Goal: Communication & Community: Answer question/provide support

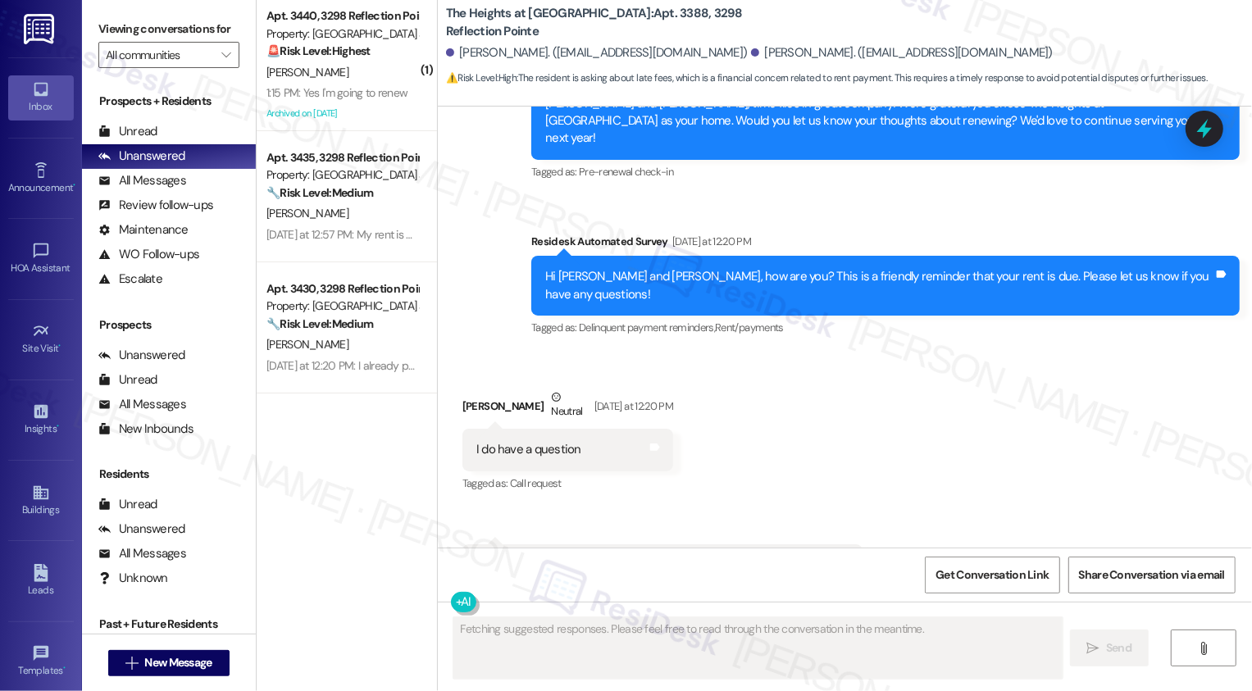
scroll to position [2231, 0]
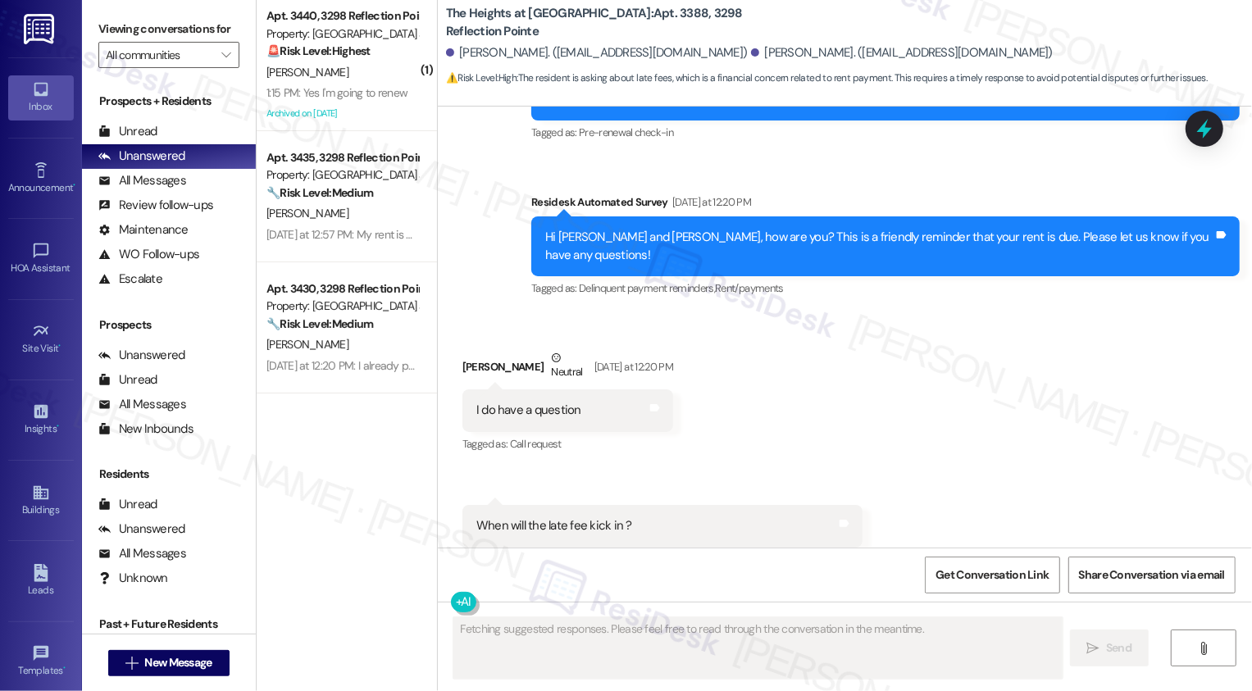
click at [364, 85] on div "1:15 PM: Yes I'm going to renew 1:15 PM: Yes I'm going to renew" at bounding box center [336, 92] width 141 height 15
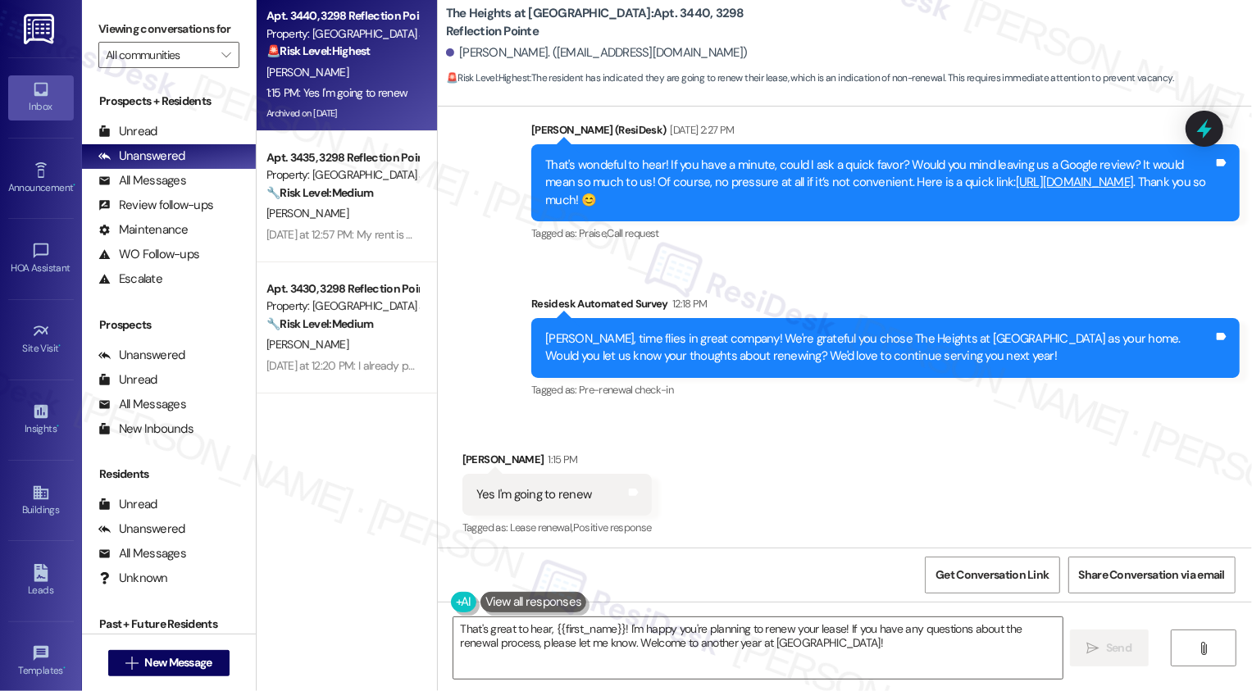
scroll to position [2438, 0]
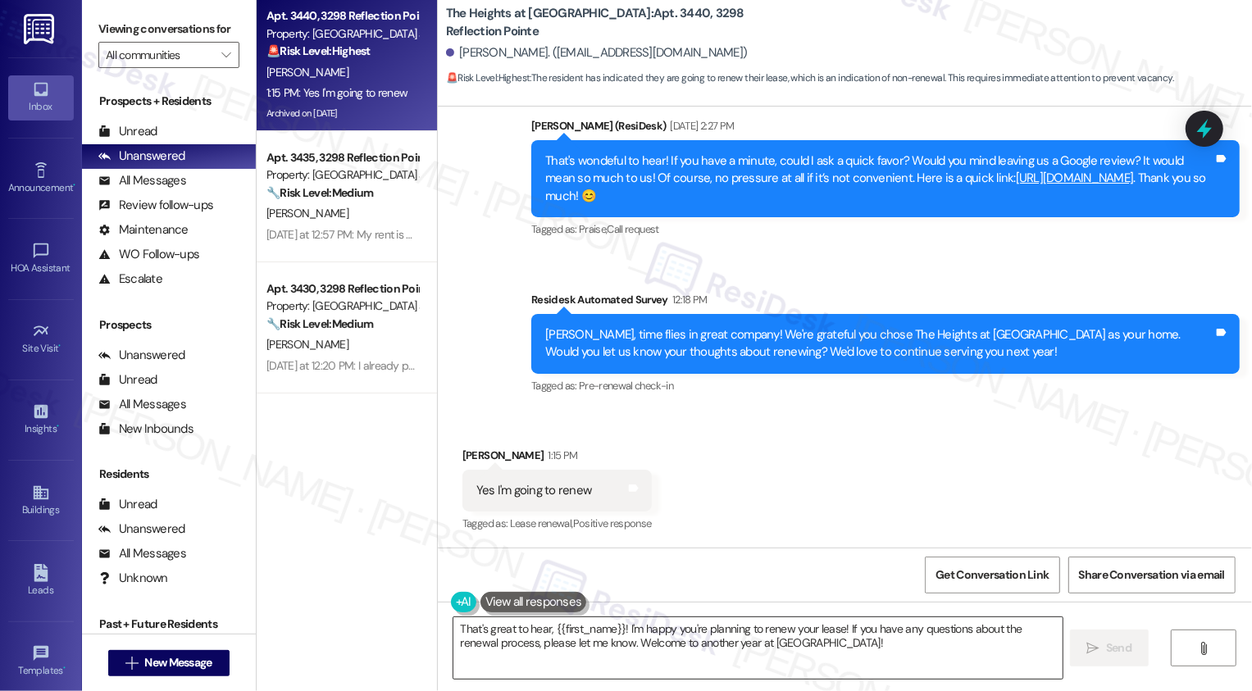
click at [684, 633] on textarea "That's great to hear, {{first_name}}! I'm happy you're planning to renew your l…" at bounding box center [757, 647] width 609 height 61
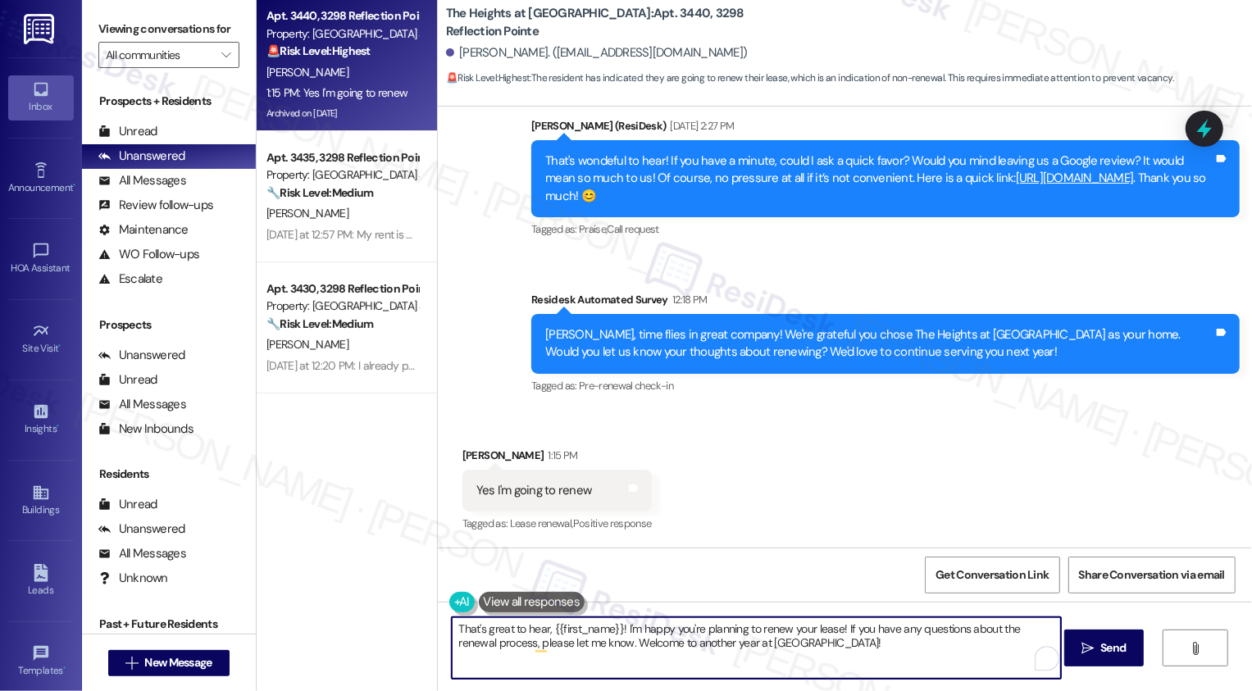
click at [829, 627] on textarea "That's great to hear, {{first_name}}! I'm happy you're planning to renew your l…" at bounding box center [756, 647] width 609 height 61
drag, startPoint x: 838, startPoint y: 627, endPoint x: 870, endPoint y: 654, distance: 41.9
click at [870, 654] on textarea "That's great to hear, {{first_name}}! I'm happy you're planning to renew your l…" at bounding box center [756, 647] width 609 height 61
type textarea "That's great to hear, {{first_name}}! I'm happy you're planning to renew your l…"
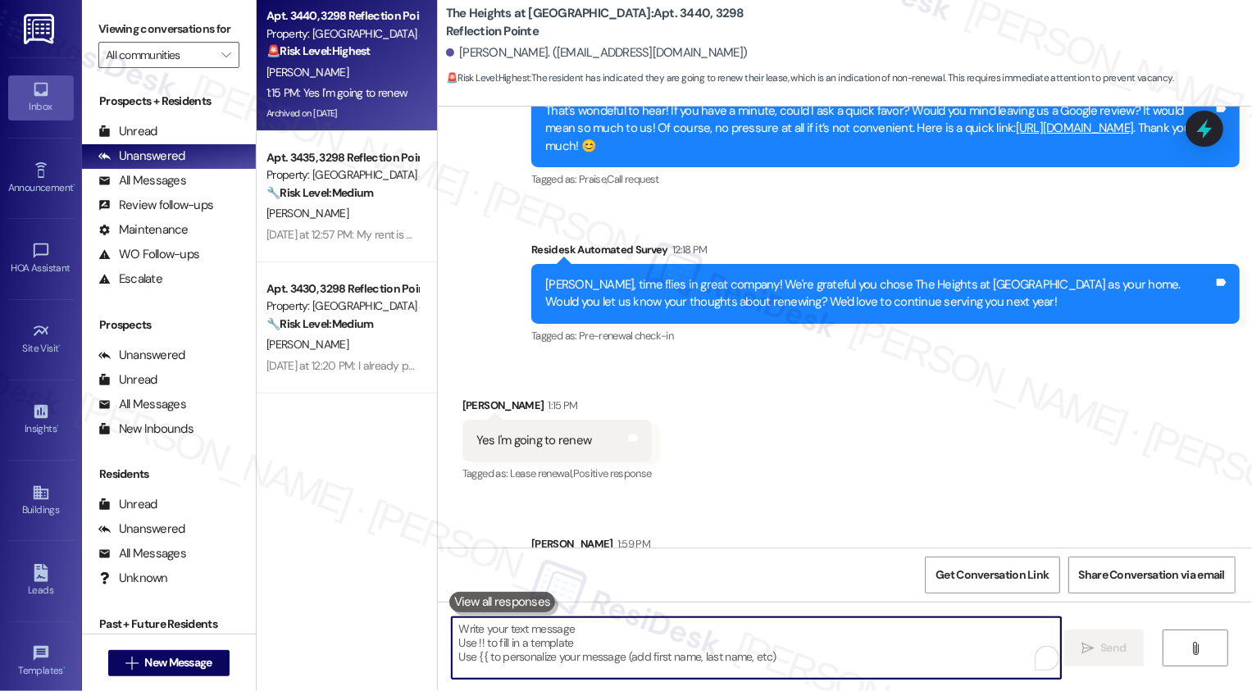
scroll to position [2553, 0]
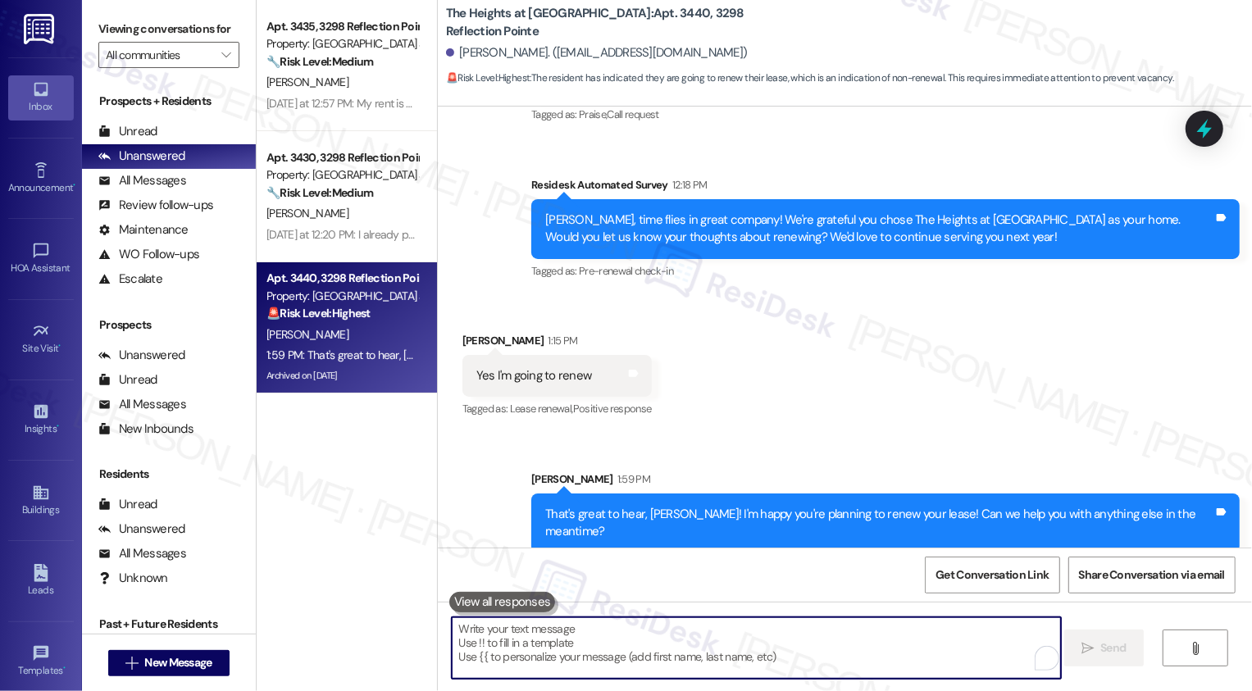
click at [360, 216] on div "[PERSON_NAME]" at bounding box center [342, 213] width 155 height 20
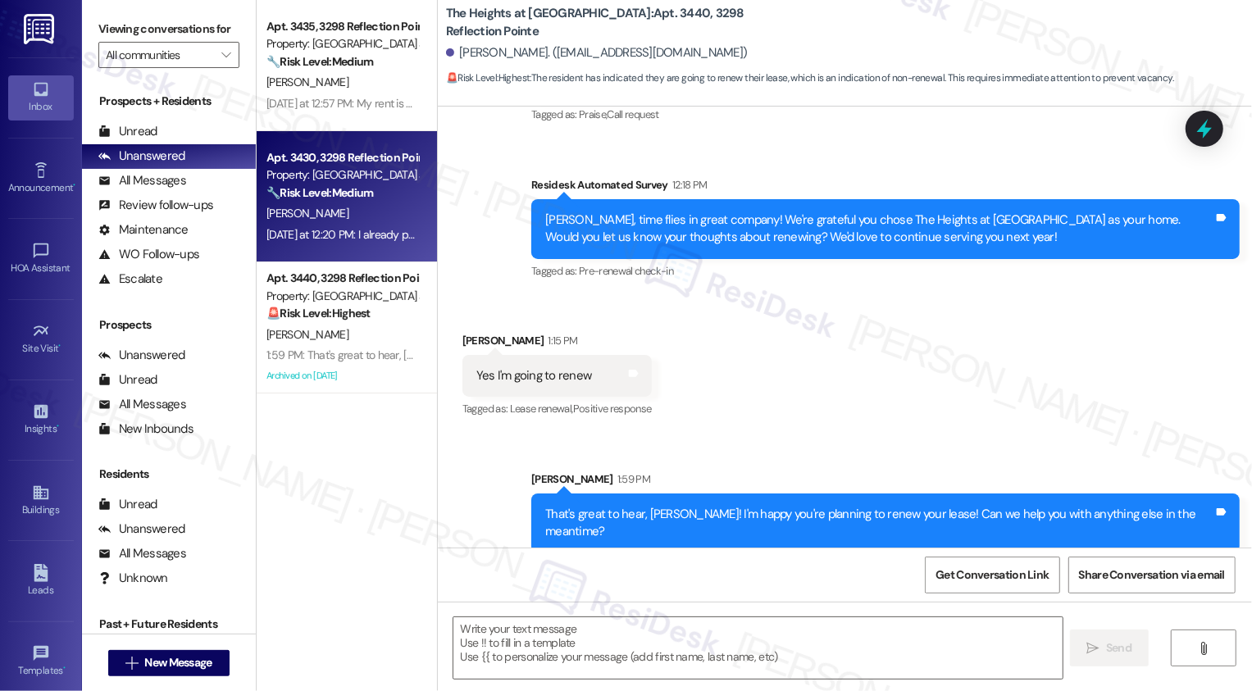
type textarea "Fetching suggested responses. Please feel free to read through the conversation…"
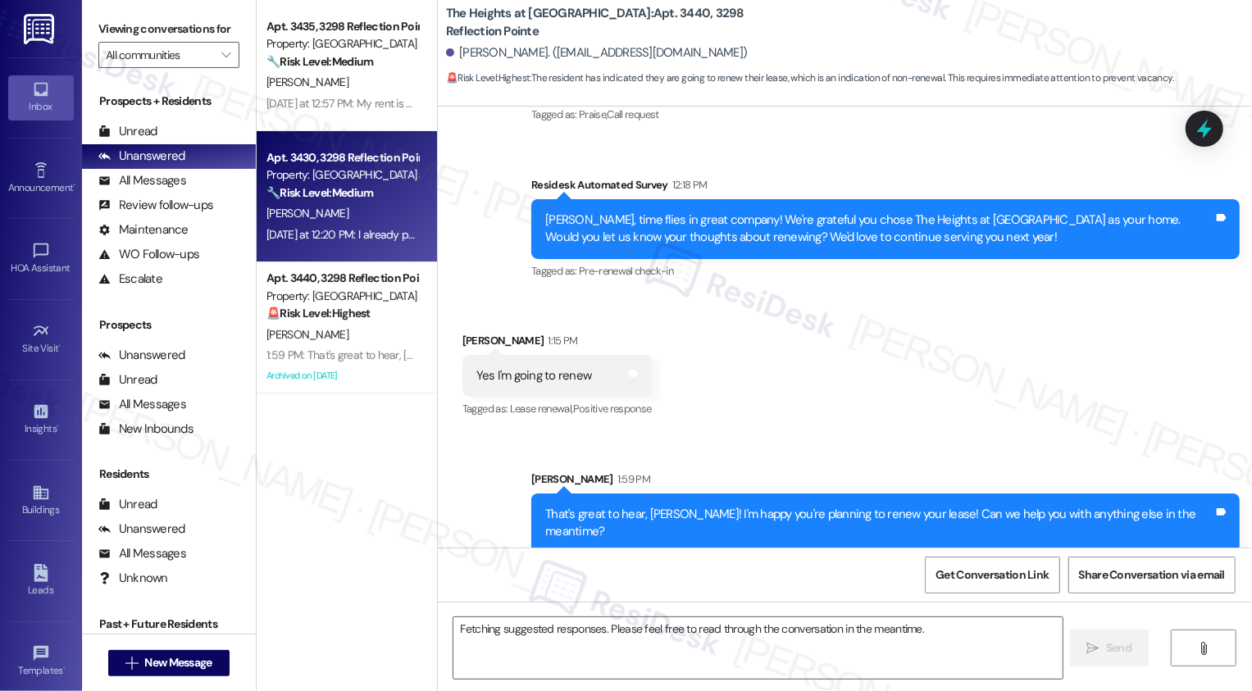
click at [360, 216] on div "[PERSON_NAME]" at bounding box center [342, 213] width 155 height 20
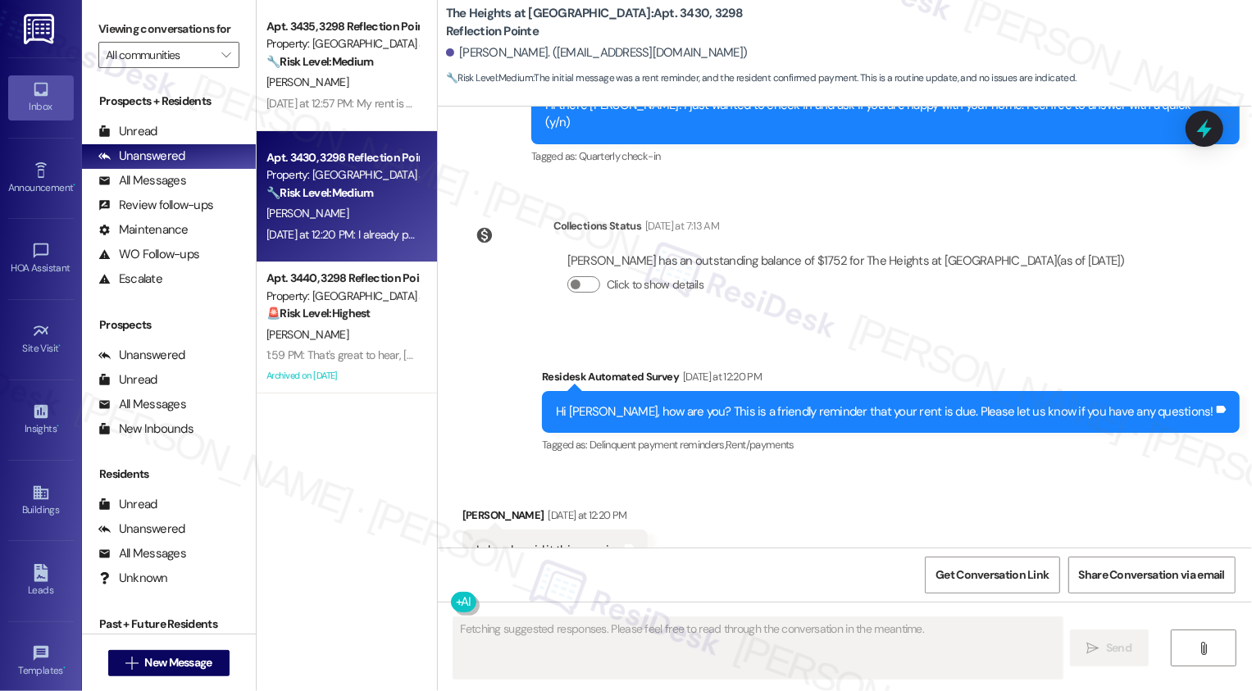
scroll to position [4961, 0]
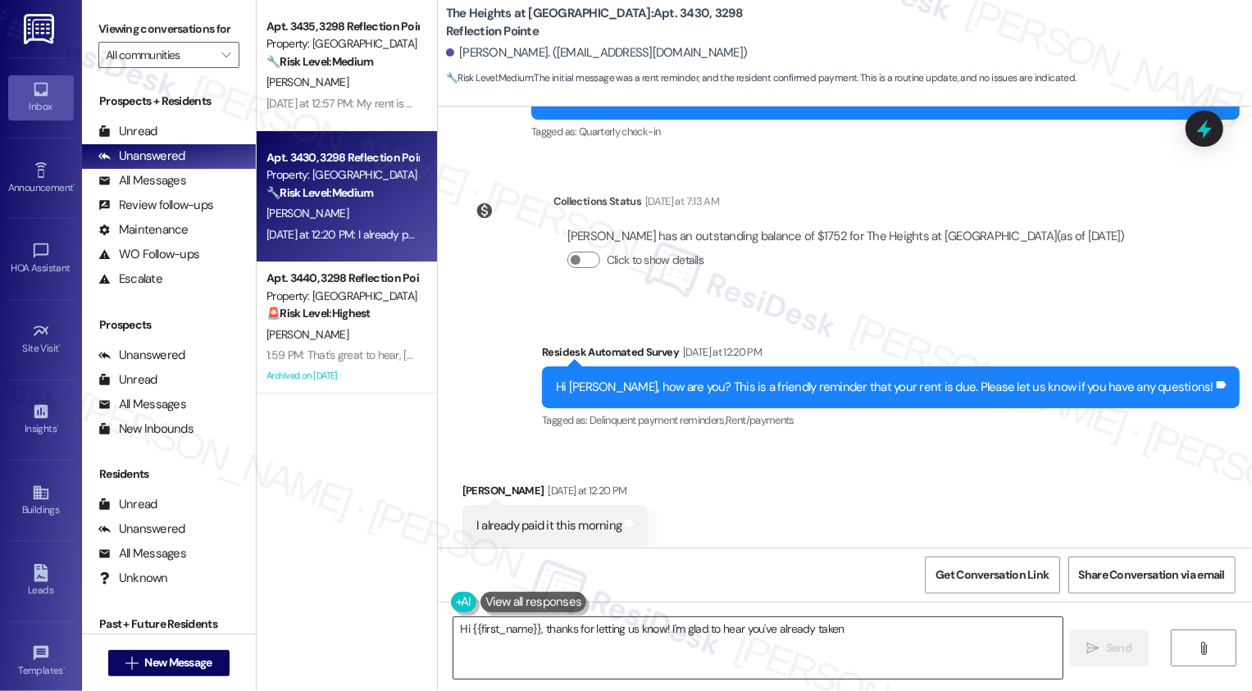
click at [571, 631] on textarea "Hi {{first_name}}, thanks for letting us know! I'm glad to" at bounding box center [757, 647] width 609 height 61
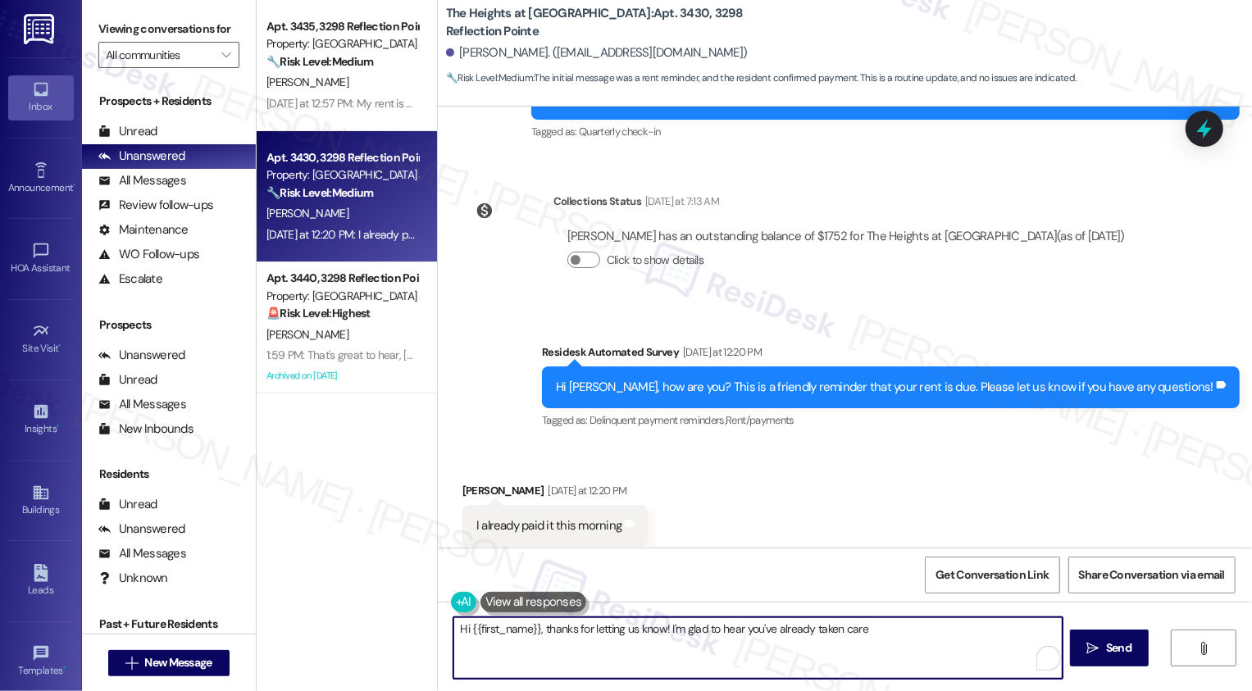
click at [901, 639] on textarea "Hi {{first_name}}, thanks for letting us know! I'm glad to hear you've already …" at bounding box center [757, 647] width 609 height 61
type textarea "Hi {{first_name}}, thanks for letting us know! I'm glad to hear you've already …"
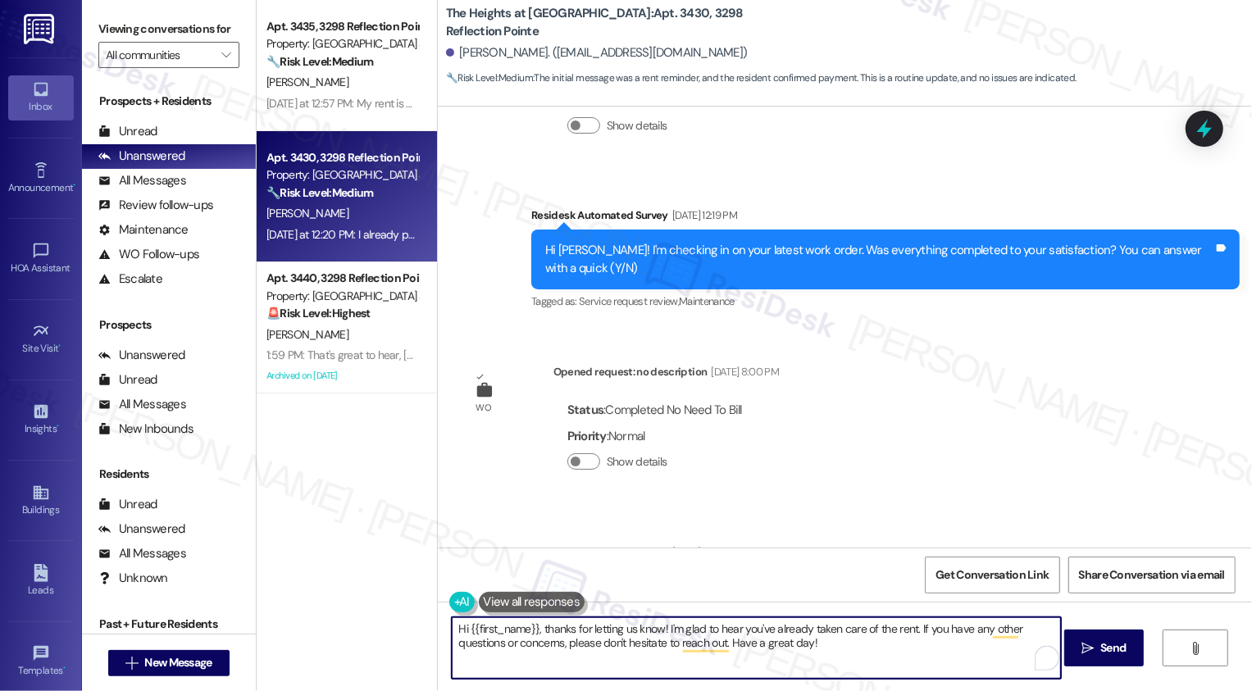
scroll to position [2256, 0]
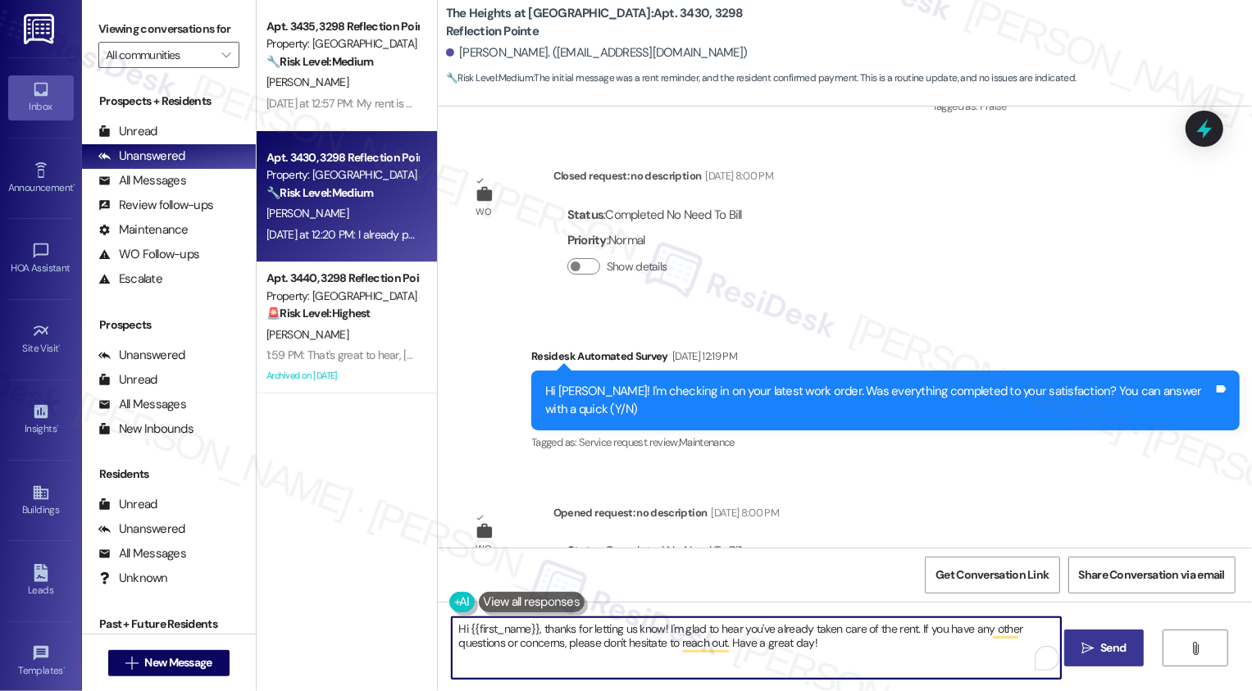
click at [1090, 635] on button " Send" at bounding box center [1104, 647] width 80 height 37
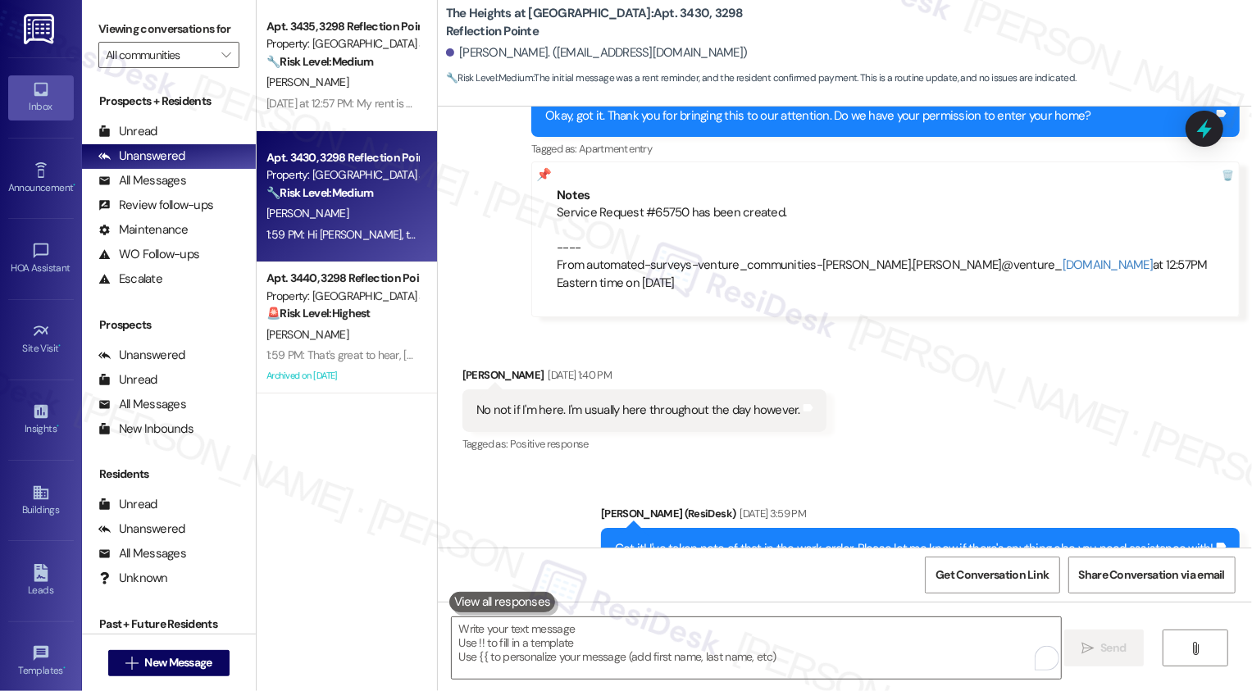
scroll to position [4960, 0]
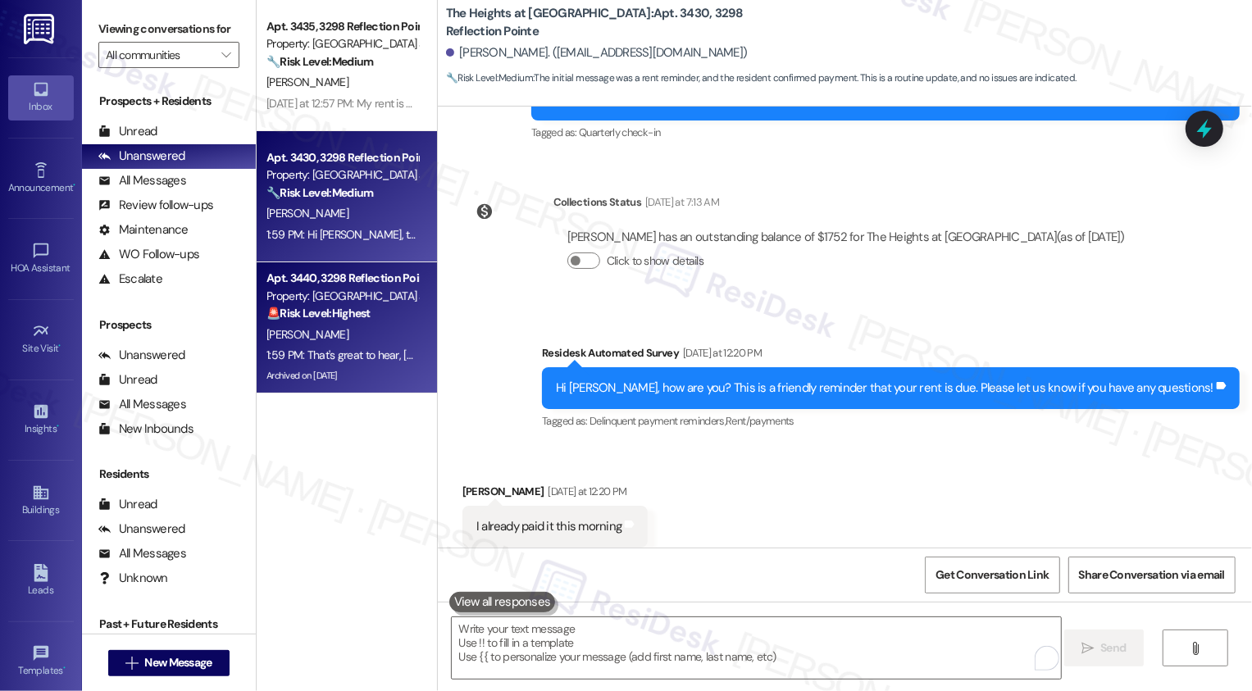
click at [375, 317] on div "🚨 Risk Level: Highest The resident has indicated they are going to renew their …" at bounding box center [342, 313] width 152 height 17
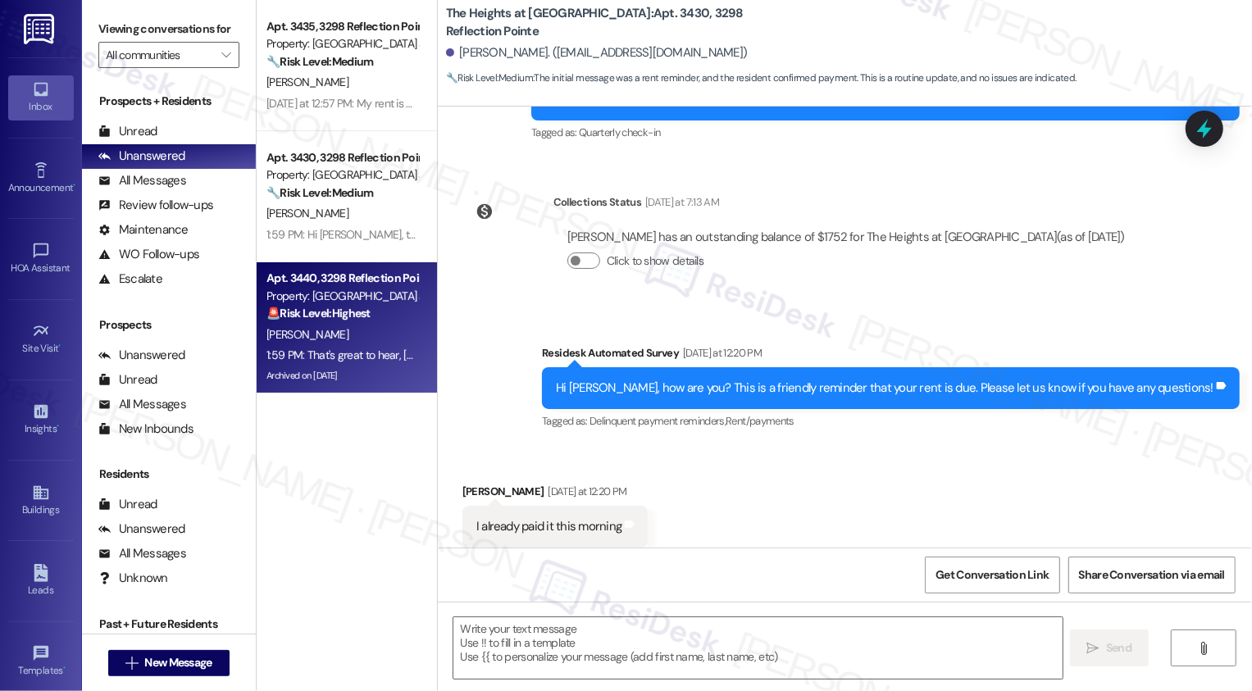
type textarea "Fetching suggested responses. Please feel free to read through the conversation…"
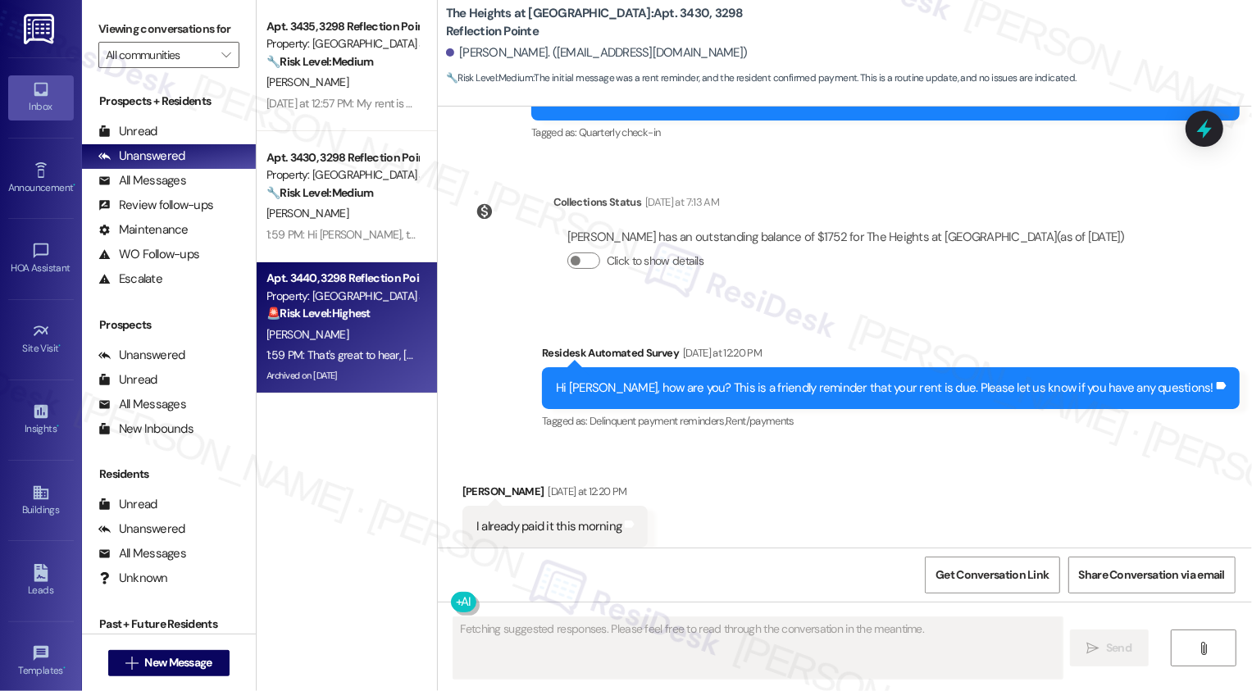
click at [375, 317] on div "🚨 Risk Level: Highest The resident has indicated they are going to renew their …" at bounding box center [342, 313] width 152 height 17
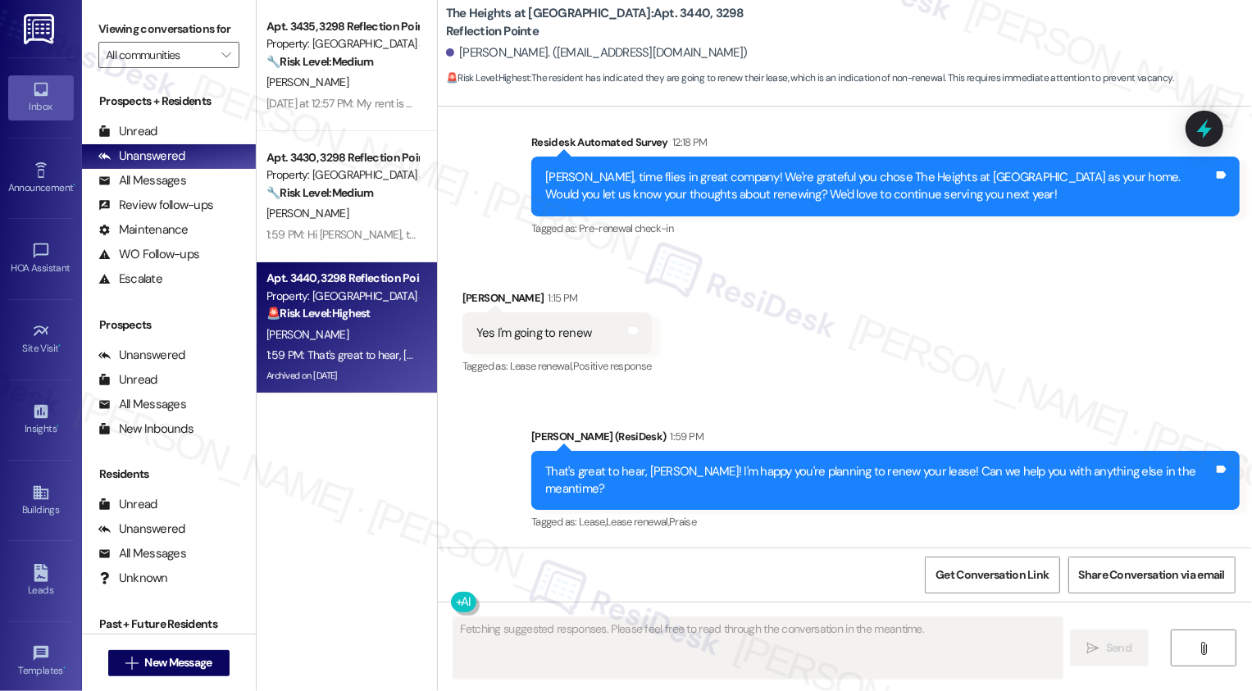
scroll to position [2577, 0]
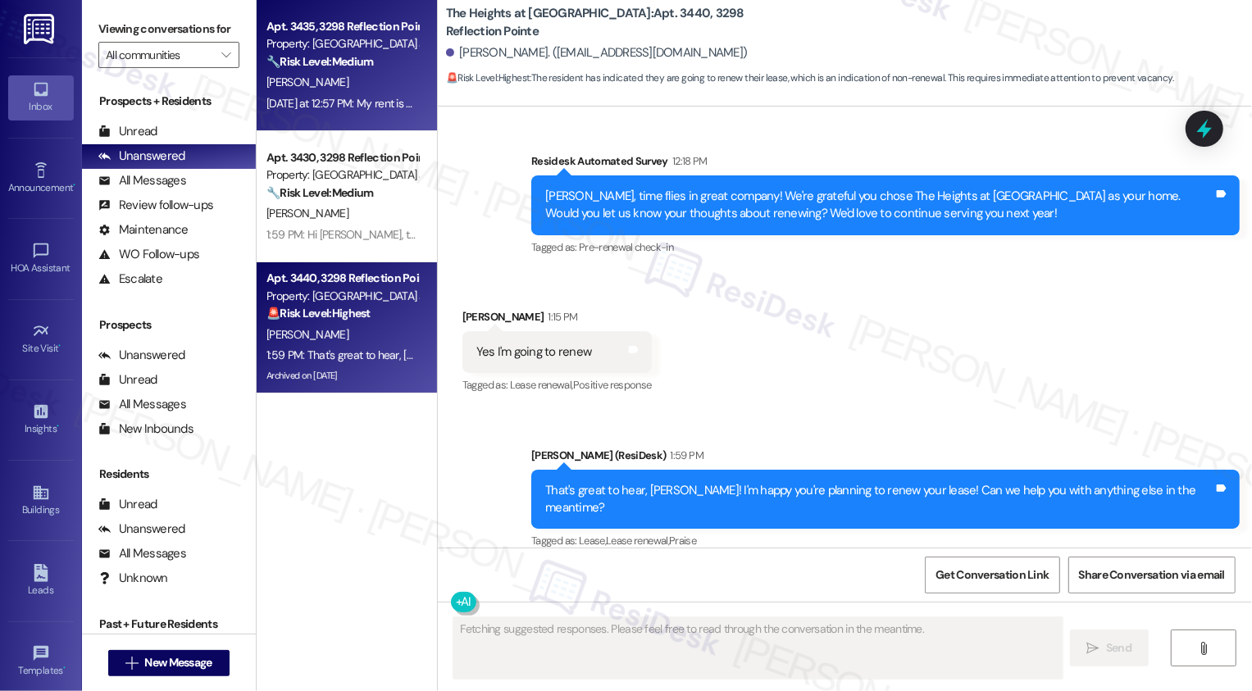
click at [395, 119] on div "Apt. 3435, 3298 Reflection Pointe Property: [GEOGRAPHIC_DATA] at [GEOGRAPHIC_DA…" at bounding box center [347, 65] width 180 height 131
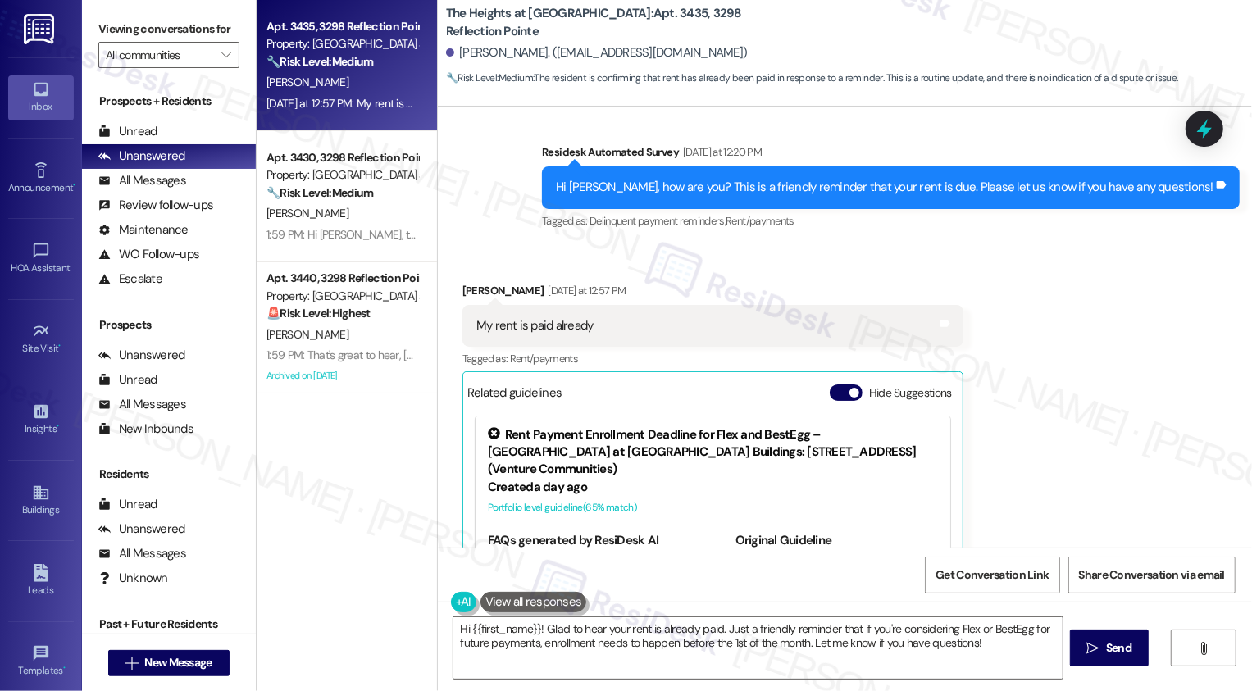
scroll to position [515, 0]
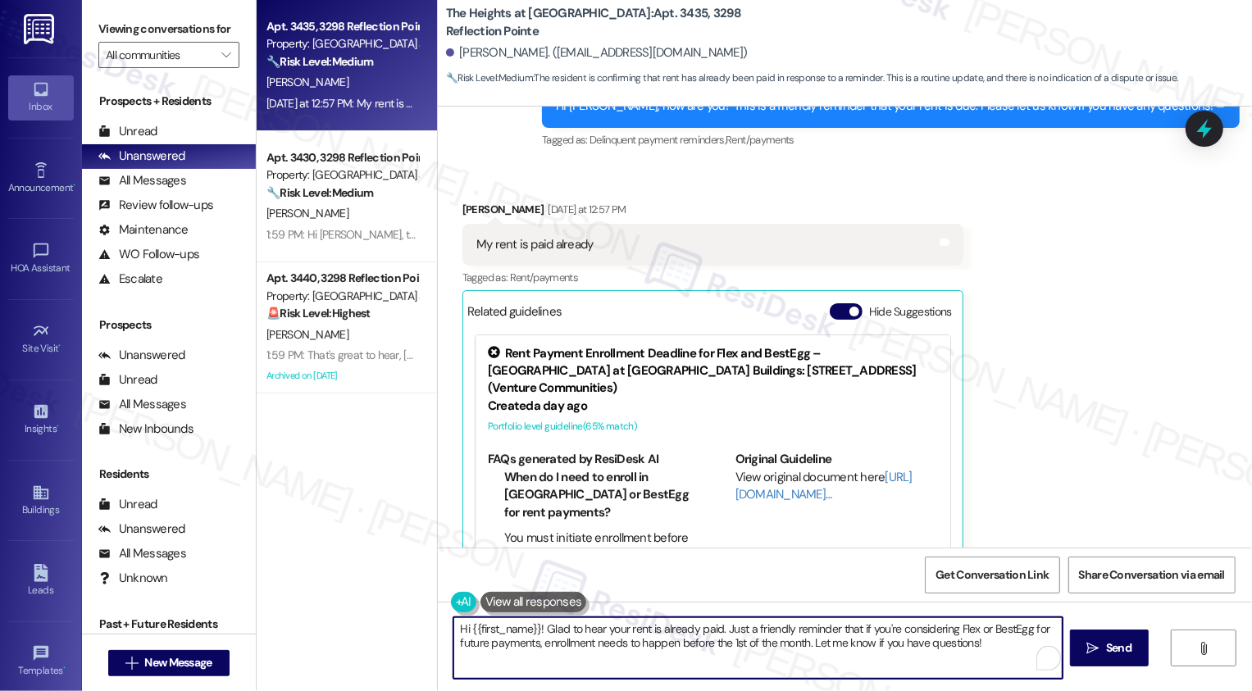
drag, startPoint x: 716, startPoint y: 627, endPoint x: 762, endPoint y: 665, distance: 60.0
click at [762, 664] on textarea "Hi {{first_name}}! Glad to hear your rent is already paid. Just a friendly remi…" at bounding box center [757, 647] width 609 height 61
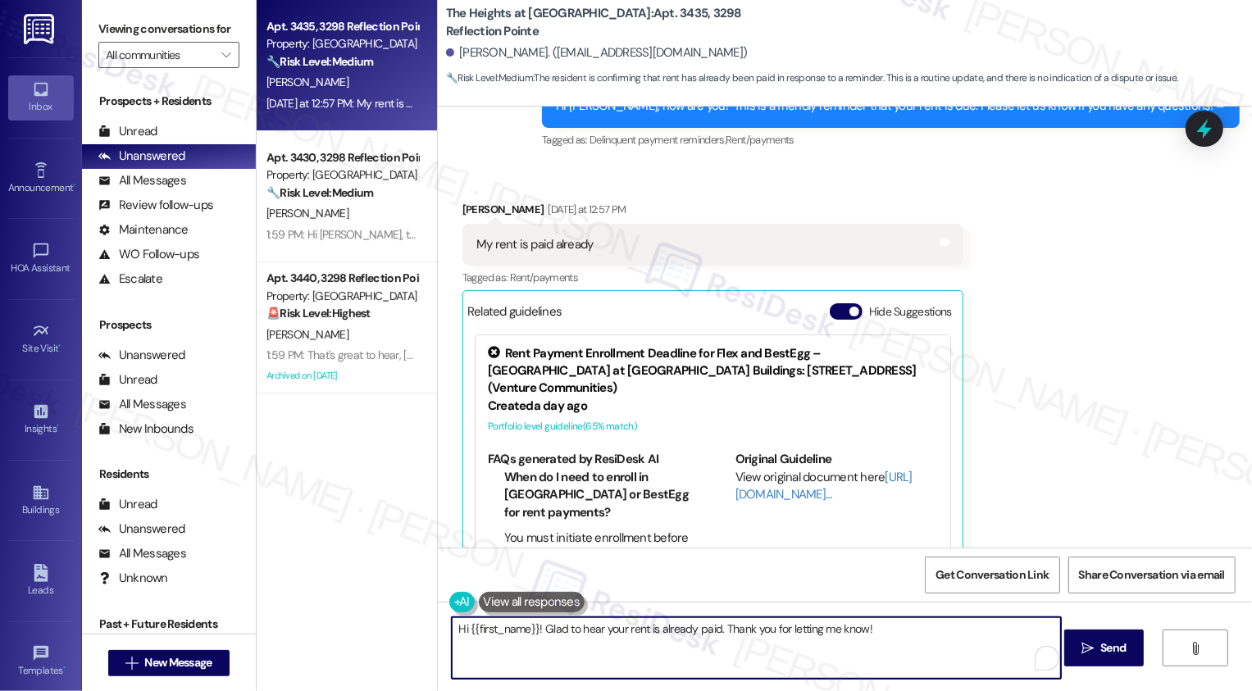
click at [914, 644] on textarea "Hi {{first_name}}! Glad to hear your rent is already paid. Thank you for lettin…" at bounding box center [756, 647] width 609 height 61
paste textarea "Good afternoon, @[PERSON_NAME]! Could you confirm if the [PERSON_NAME] chart ha…"
paste textarea "If you don't mind me asking, how has your experience been so far? Has the prope…"
click at [884, 632] on textarea "Hi {{first_name}}! Glad to hear your rent is already paid. Thank you for lettin…" at bounding box center [756, 647] width 609 height 61
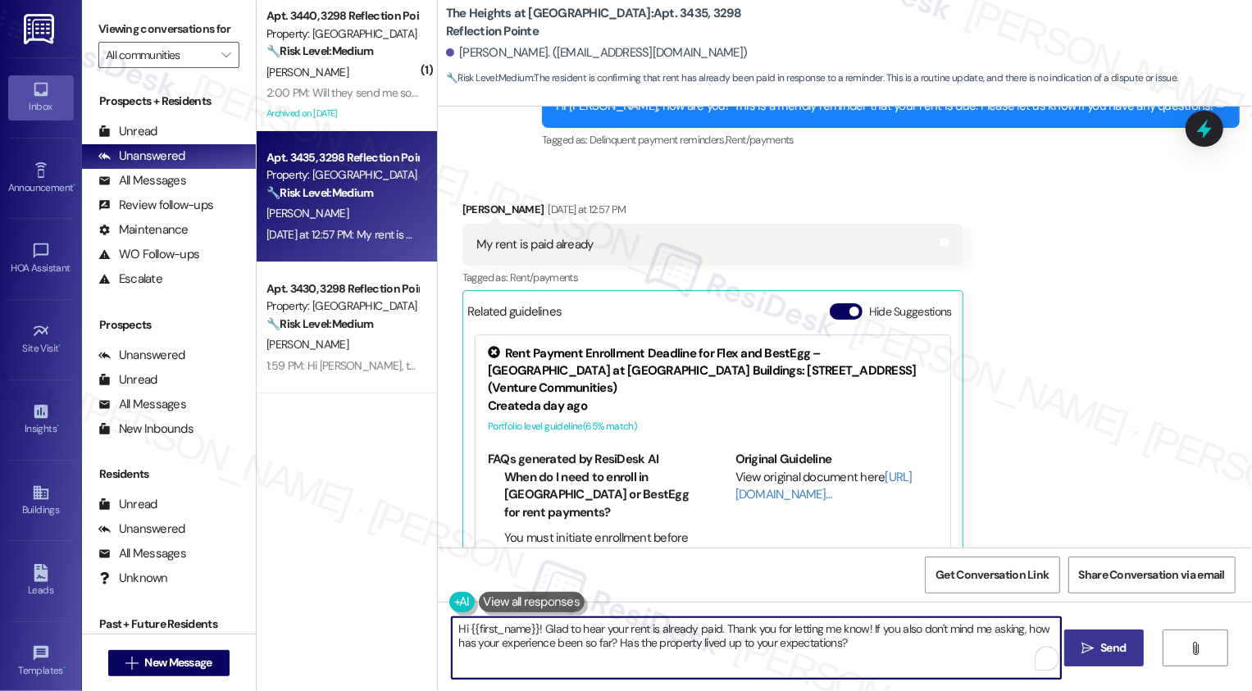
type textarea "Hi {{first_name}}! Glad to hear your rent is already paid. Thank you for lettin…"
click at [1104, 648] on span "Send" at bounding box center [1112, 647] width 25 height 17
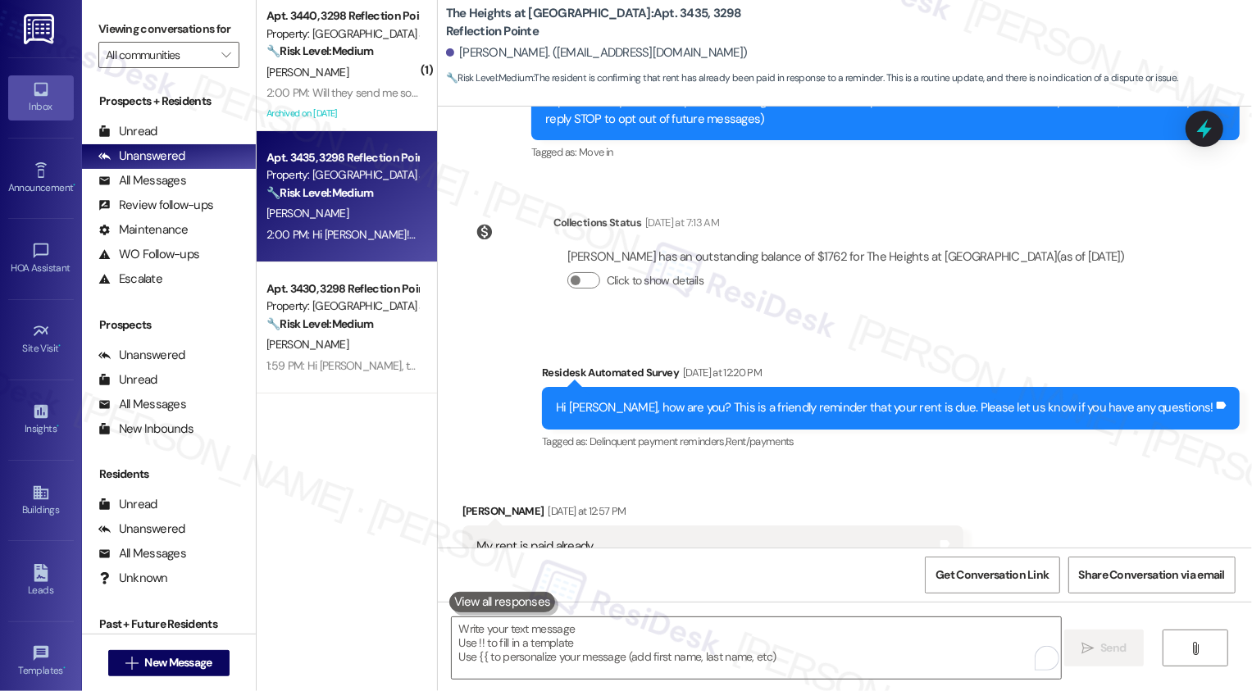
scroll to position [0, 0]
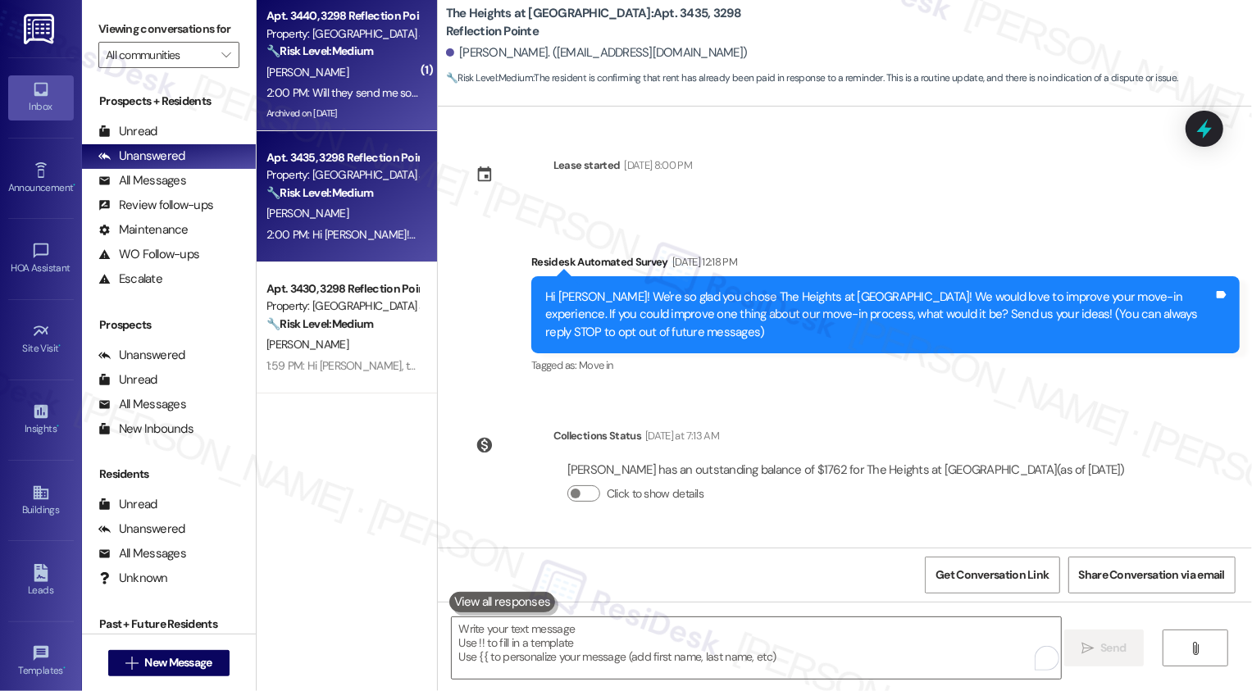
click at [338, 117] on div "Archived on [DATE]" at bounding box center [342, 113] width 155 height 20
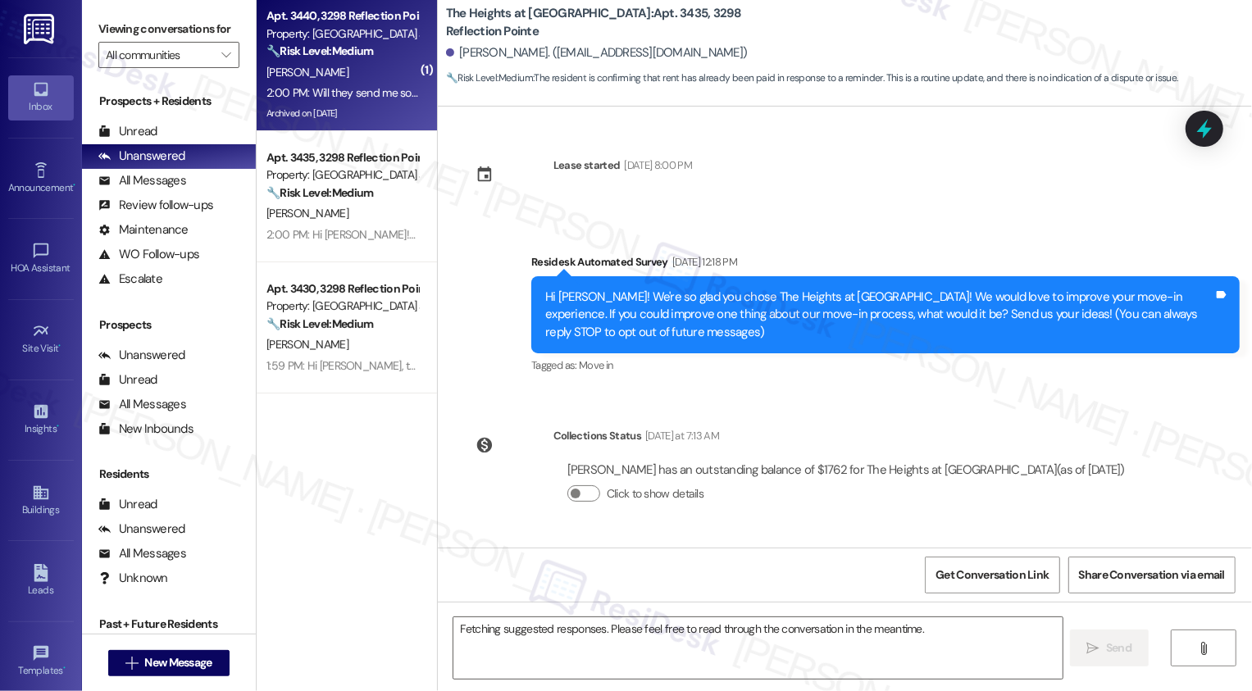
click at [338, 117] on div "Archived on [DATE]" at bounding box center [342, 113] width 155 height 20
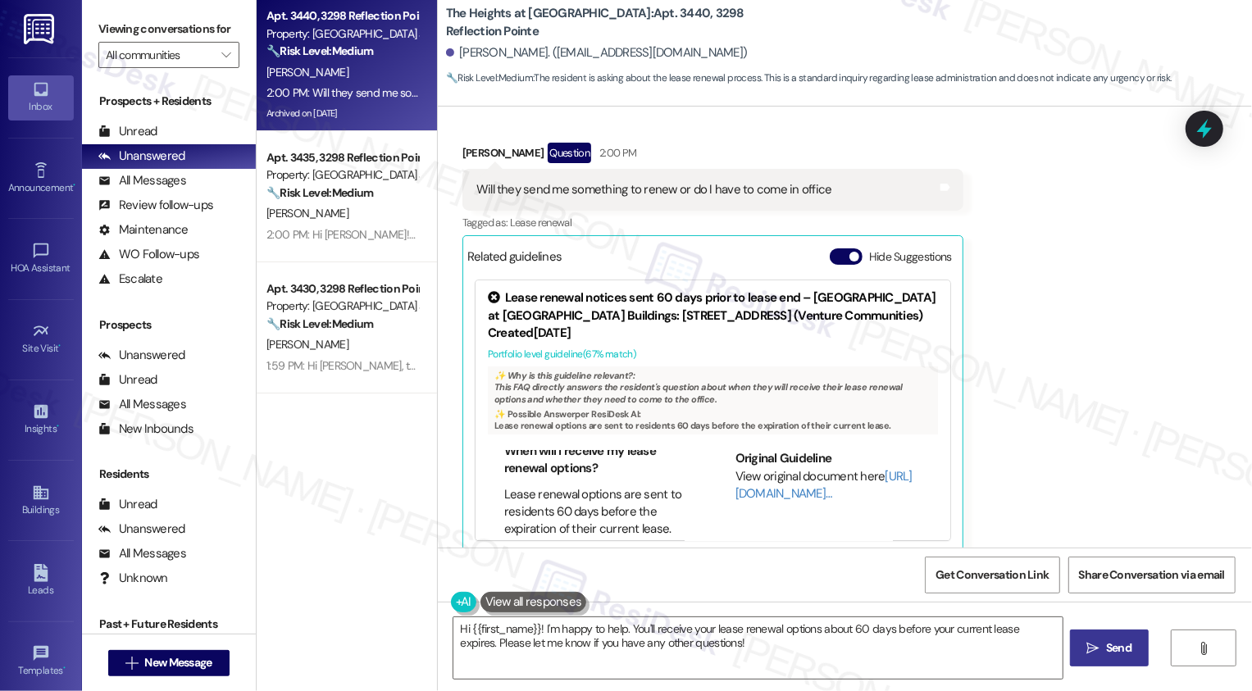
scroll to position [35, 0]
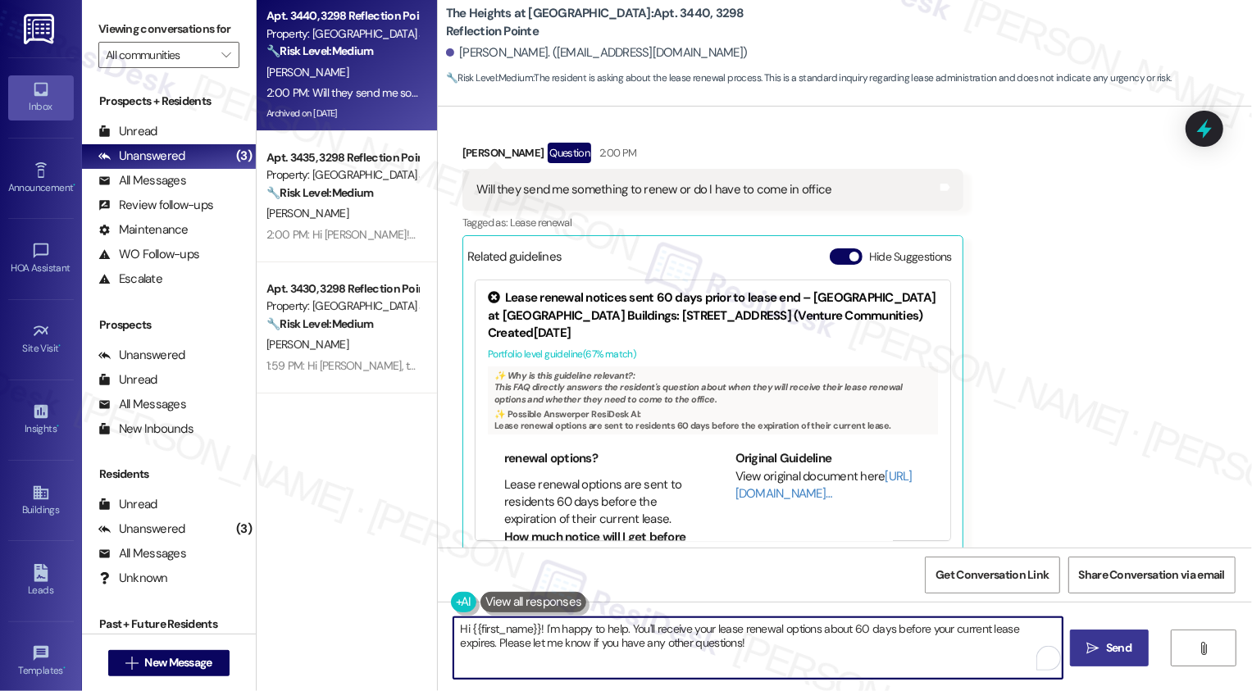
drag, startPoint x: 623, startPoint y: 628, endPoint x: 449, endPoint y: 621, distance: 173.9
click at [453, 621] on textarea "Hi {{first_name}}! I'm happy to help. You'll receive your lease renewal options…" at bounding box center [757, 647] width 609 height 61
click at [581, 642] on textarea "You'll receive your lease renewal options about 60 days before your current lea…" at bounding box center [756, 647] width 609 height 61
type textarea "You'll receive your lease renewal options about 60 days before your current lea…"
click at [1103, 657] on span "Send" at bounding box center [1112, 647] width 25 height 17
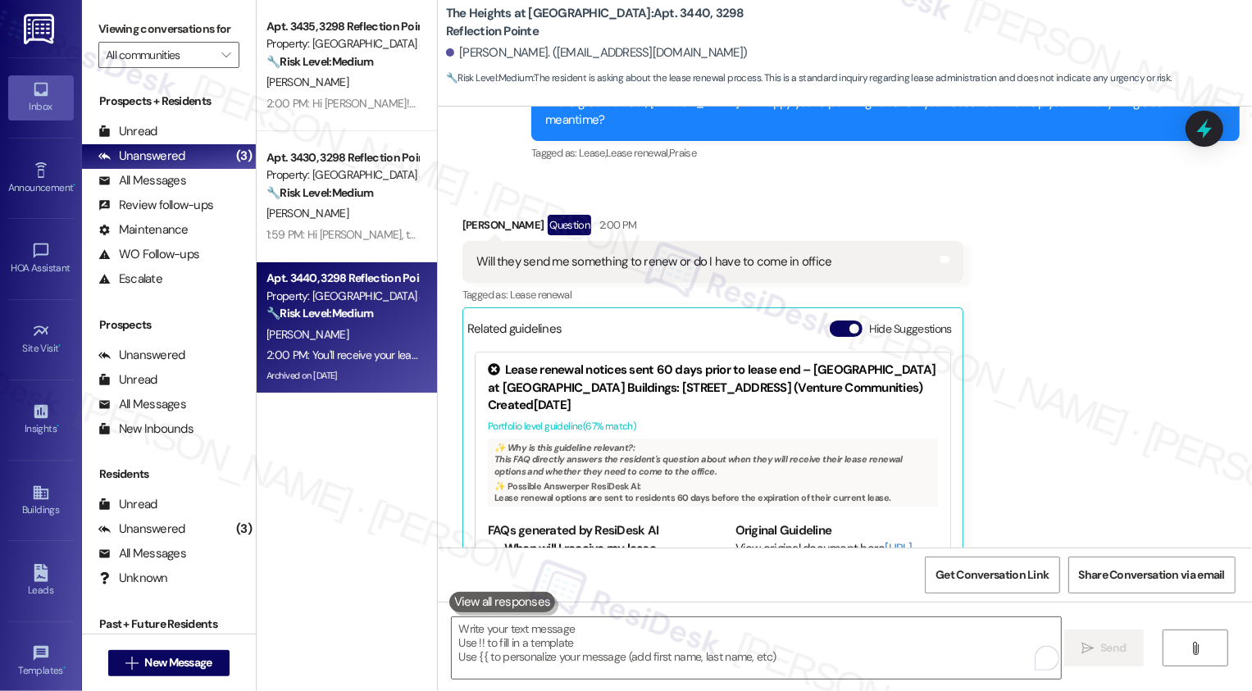
scroll to position [2963, 0]
